Goal: Find specific page/section: Find specific page/section

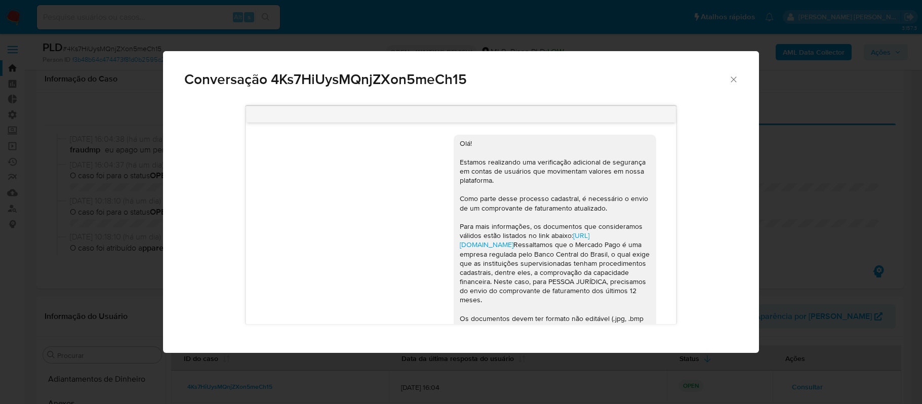
select select "10"
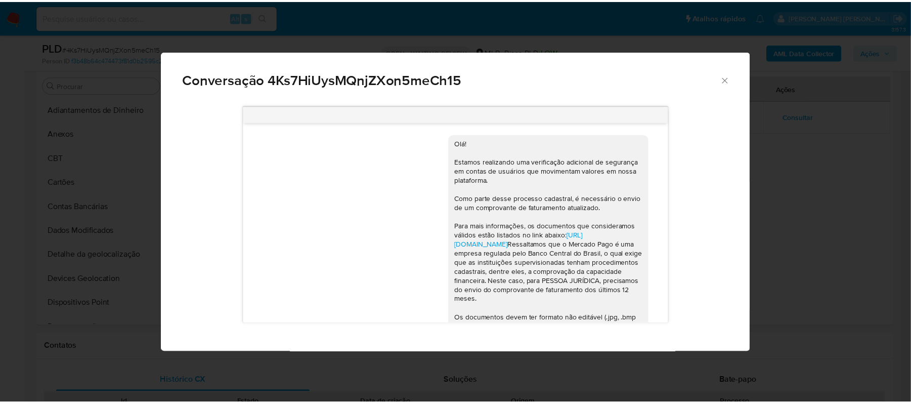
scroll to position [233, 0]
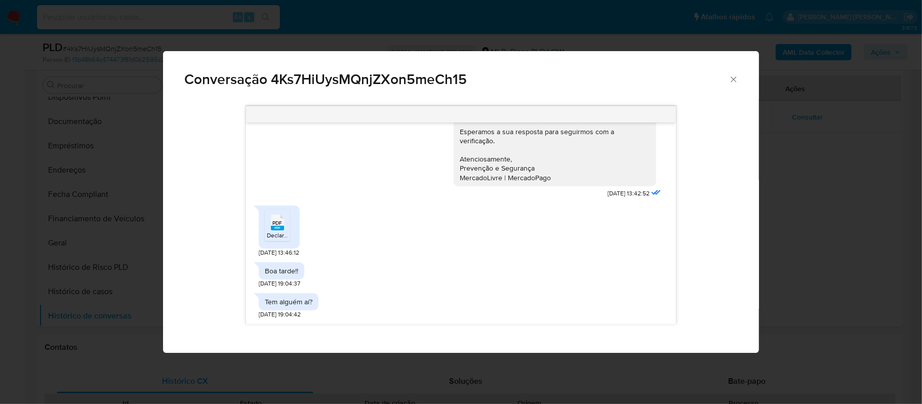
click at [66, 22] on div "Conversação 4Ks7HiUysMQnjZXon5meCh15 Olá! Estamos realizando uma verificação ad…" at bounding box center [461, 202] width 922 height 404
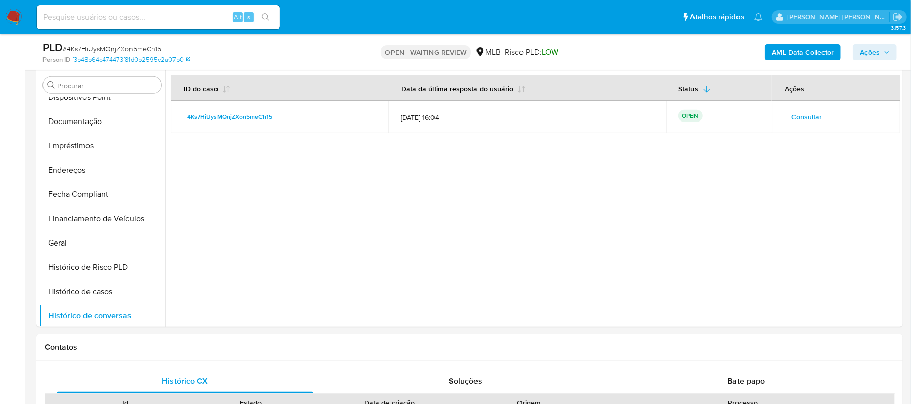
click at [132, 11] on input at bounding box center [158, 17] width 243 height 13
paste input "30.kFa1fjcVWJeI5SmV3rIcA8BJ"
click at [55, 15] on input "30.kFa1fjcVWJeI5SmV3rIcA8BJ" at bounding box center [158, 17] width 243 height 13
type input "kFa1fjcVWJeI5SmV3rIcA8BJ"
click at [267, 8] on div "kFa1fjcVWJeI5SmV3rIcA8BJ Alt s" at bounding box center [158, 17] width 243 height 24
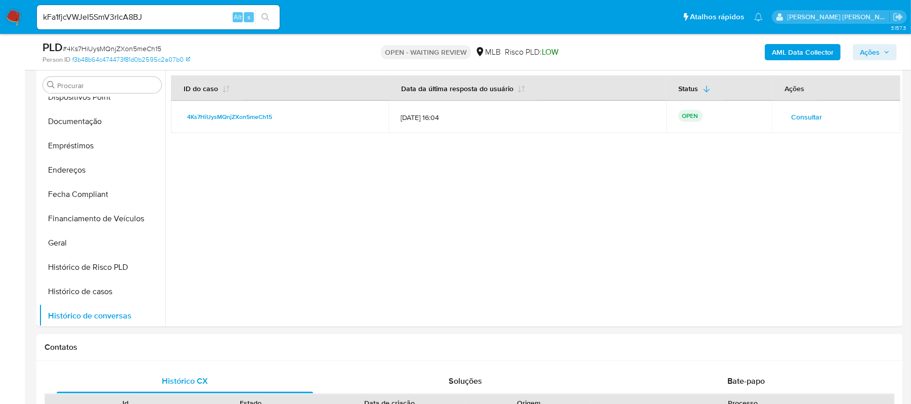
click at [267, 13] on icon "search-icon" at bounding box center [266, 17] width 8 height 8
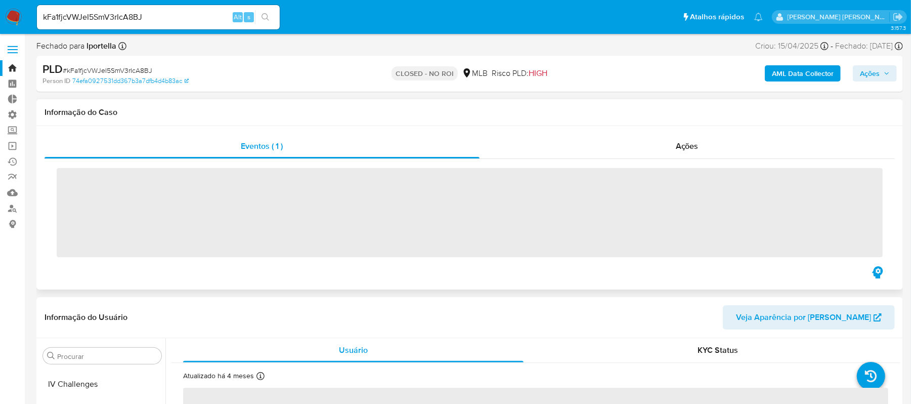
scroll to position [476, 0]
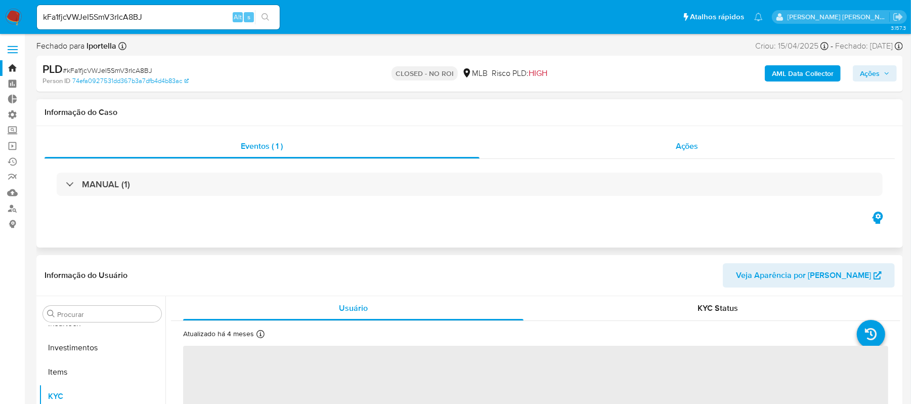
click at [705, 145] on div "Ações" at bounding box center [688, 146] width 416 height 24
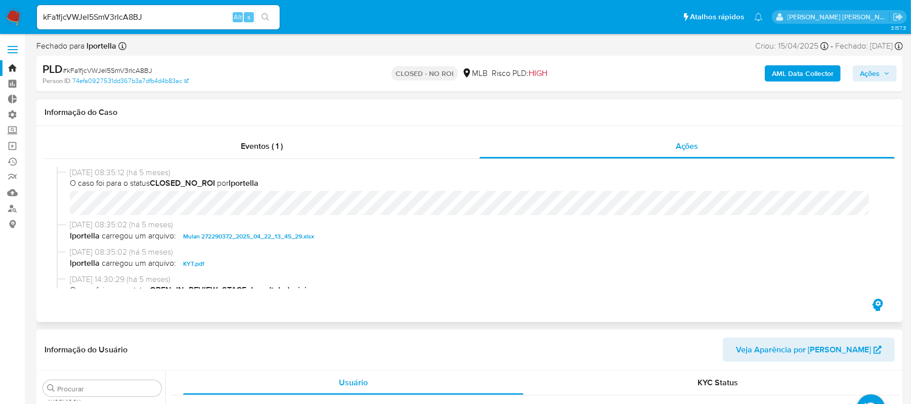
select select "10"
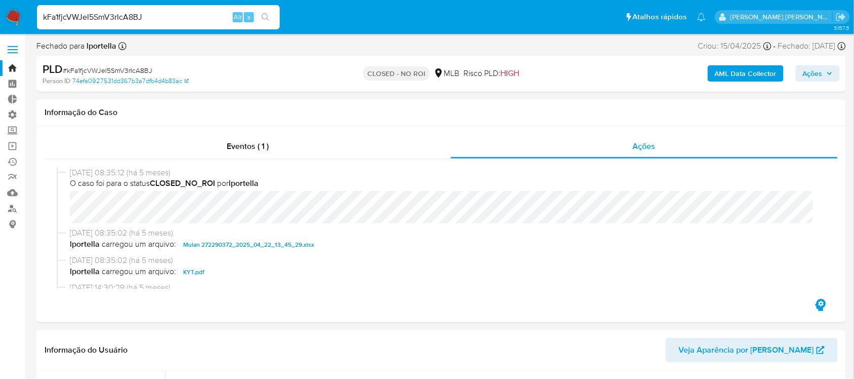
drag, startPoint x: 166, startPoint y: 18, endPoint x: 51, endPoint y: 38, distance: 117.1
click at [4, 18] on nav "Pausado Ver notificaciones kFa1fjcVWJeI5SmV3rIcA8BJ Alt s Atalhos rápidos Presi…" at bounding box center [427, 17] width 854 height 34
paste input "T7FD2grcQGS3q5UJ5vY8k4Uk"
type input "T7FD2grcQGS3q5UJ5vY8k4Uk"
click at [264, 16] on icon "search-icon" at bounding box center [266, 17] width 8 height 8
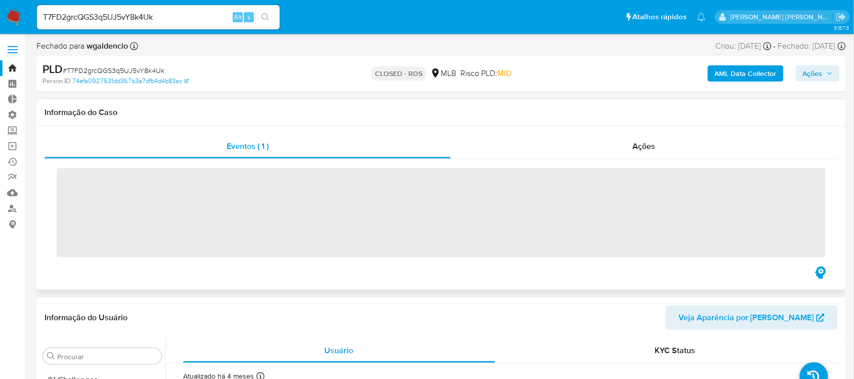
scroll to position [476, 0]
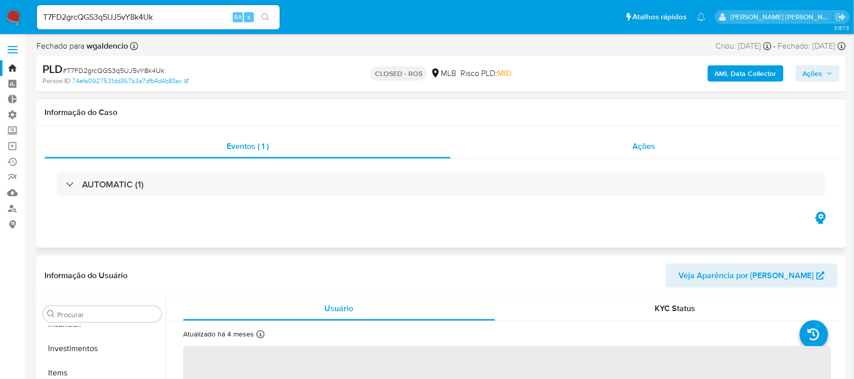
click at [657, 149] on div "Ações" at bounding box center [644, 146] width 387 height 24
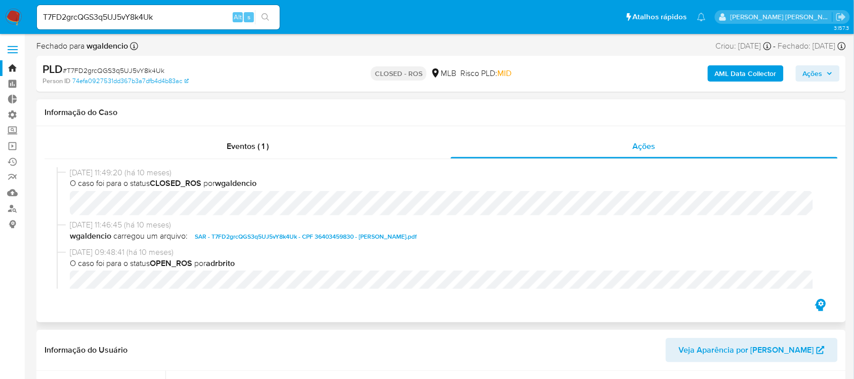
select select "10"
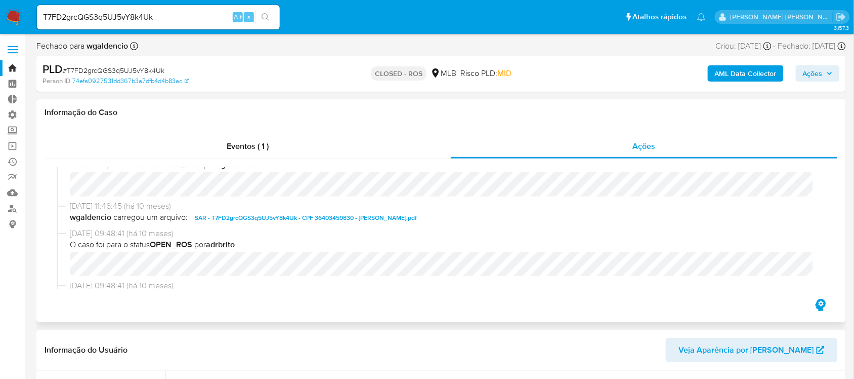
scroll to position [0, 0]
